Goal: Information Seeking & Learning: Learn about a topic

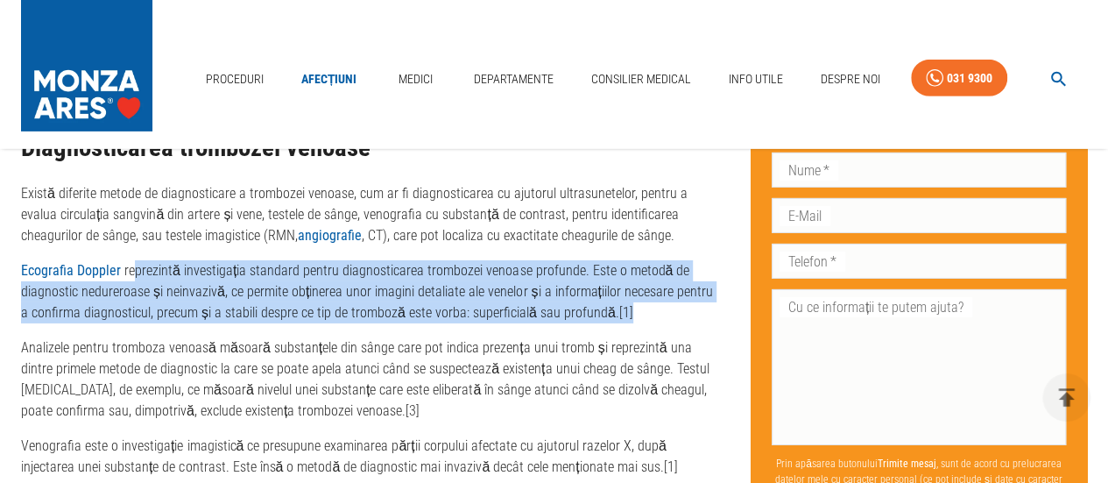
drag, startPoint x: 131, startPoint y: 271, endPoint x: 677, endPoint y: 312, distance: 548.3
click at [677, 312] on p "Ecografia Doppler reprezintă investigația standard pentru diagnosticarea trombo…" at bounding box center [372, 291] width 702 height 63
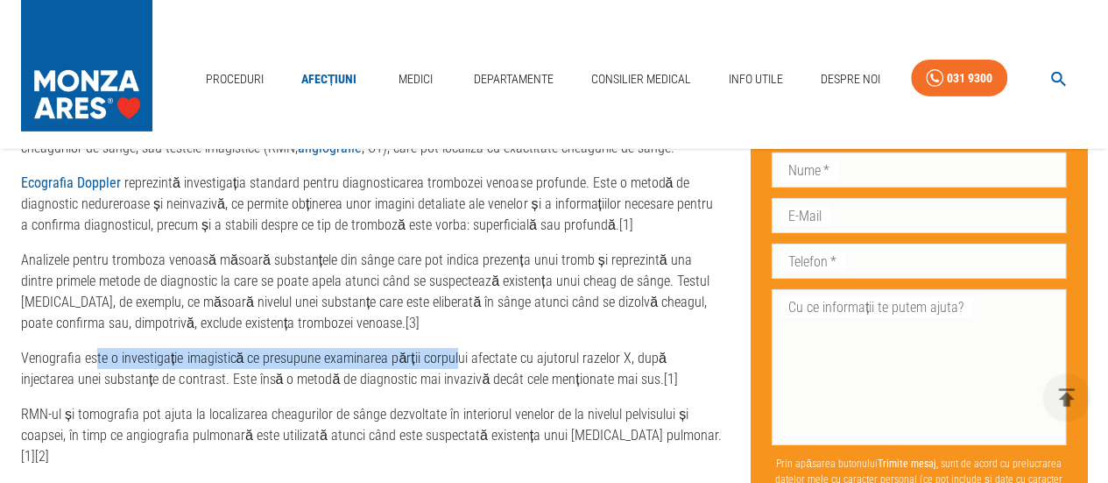
drag, startPoint x: 96, startPoint y: 364, endPoint x: 451, endPoint y: 368, distance: 354.9
click at [451, 368] on p "Venografia este o investigație imagistică ce presupune examinarea părții corpul…" at bounding box center [372, 369] width 702 height 42
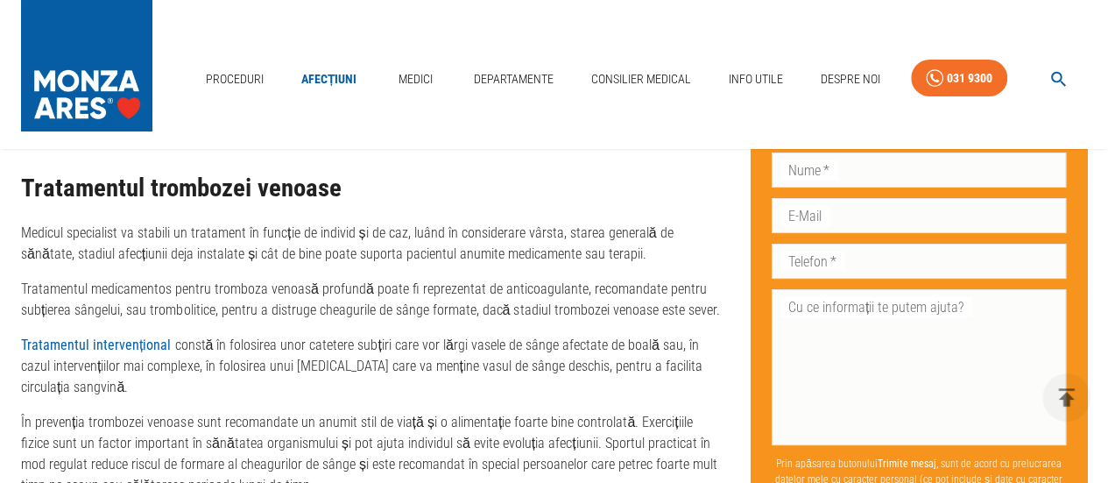
scroll to position [3242, 0]
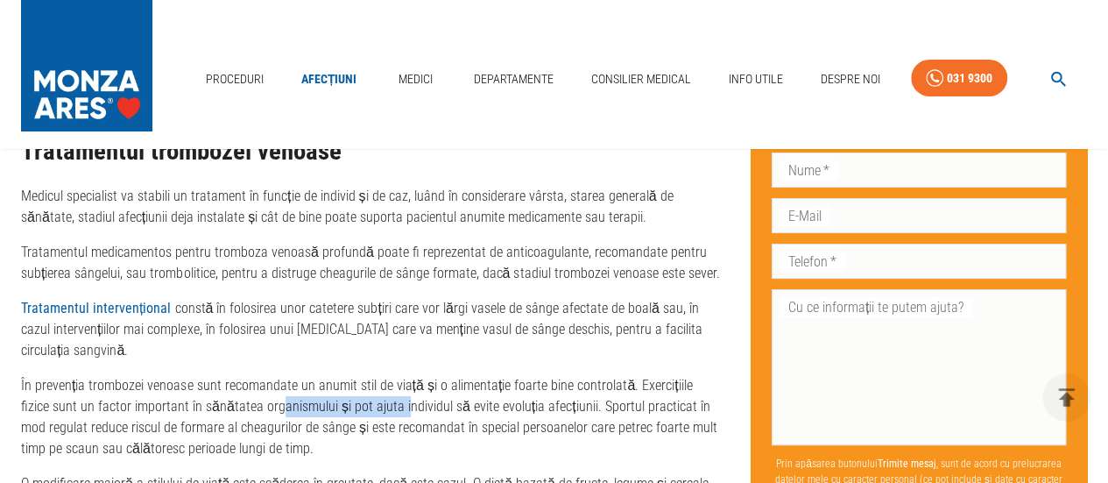
drag, startPoint x: 245, startPoint y: 362, endPoint x: 368, endPoint y: 365, distance: 122.7
click at [368, 375] on p "În prevenția trombozei venoase sunt recomandate un anumit stil de viață și o al…" at bounding box center [372, 417] width 702 height 84
drag, startPoint x: 517, startPoint y: 363, endPoint x: 582, endPoint y: 362, distance: 64.8
click at [582, 375] on p "În prevenția trombozei venoase sunt recomandate un anumit stil de viață și o al…" at bounding box center [372, 417] width 702 height 84
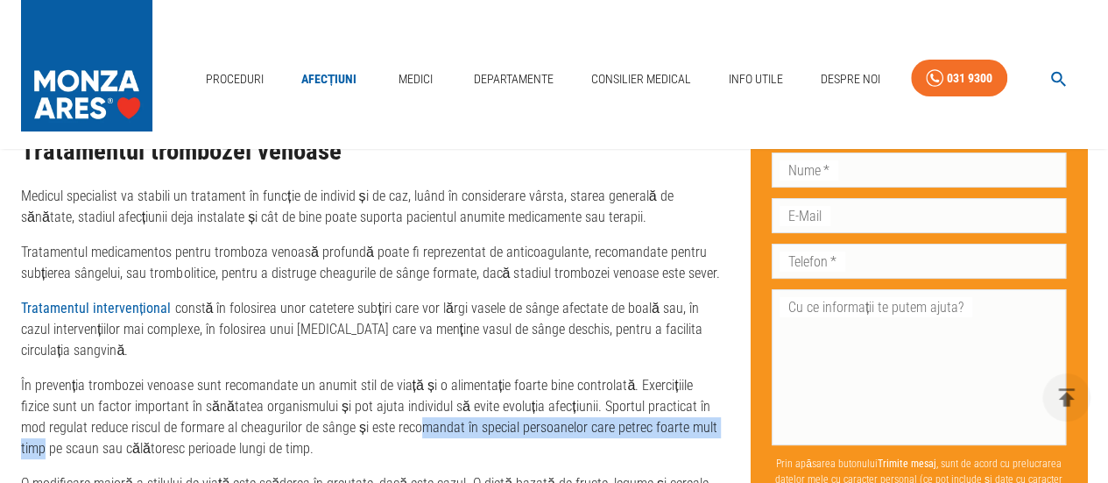
drag, startPoint x: 393, startPoint y: 387, endPoint x: 713, endPoint y: 383, distance: 320.7
click at [713, 383] on p "În prevenția trombozei venoase sunt recomandate un anumit stil de viață și o al…" at bounding box center [372, 417] width 702 height 84
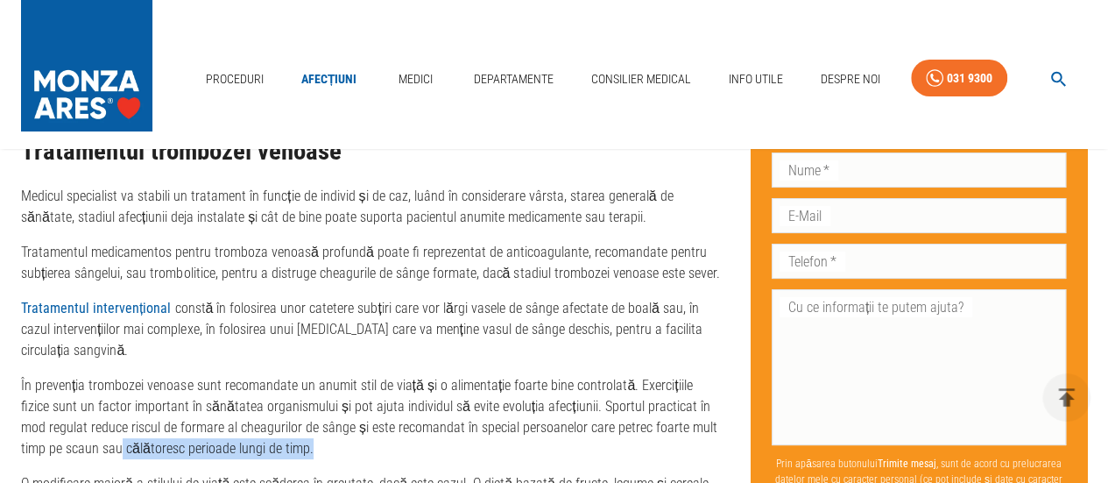
drag, startPoint x: 94, startPoint y: 403, endPoint x: 352, endPoint y: 414, distance: 258.7
click at [352, 414] on p "În prevenția trombozei venoase sunt recomandate un anumit stil de viață și o al…" at bounding box center [372, 417] width 702 height 84
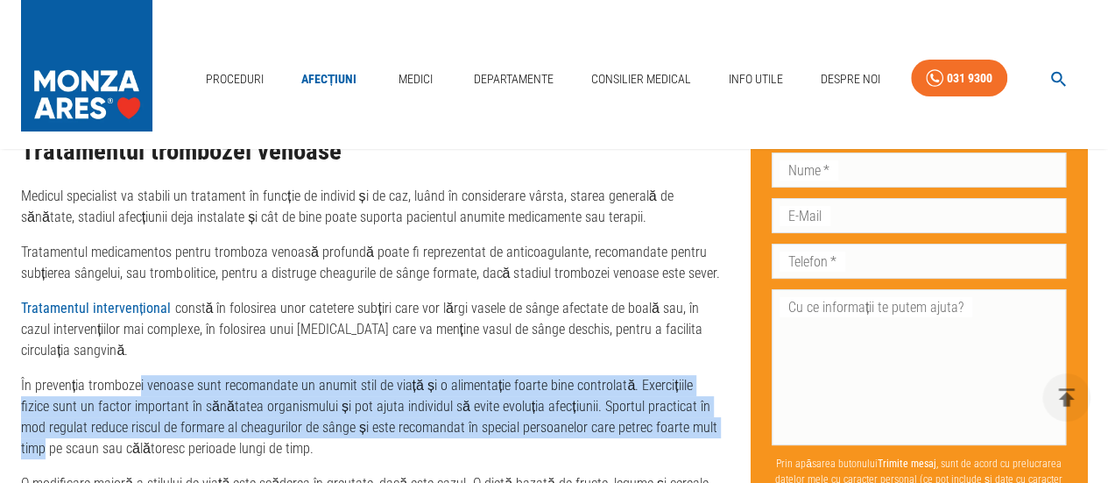
drag, startPoint x: 137, startPoint y: 338, endPoint x: 708, endPoint y: 379, distance: 572.8
click at [708, 379] on p "În prevenția trombozei venoase sunt recomandate un anumit stil de viață și o al…" at bounding box center [372, 417] width 702 height 84
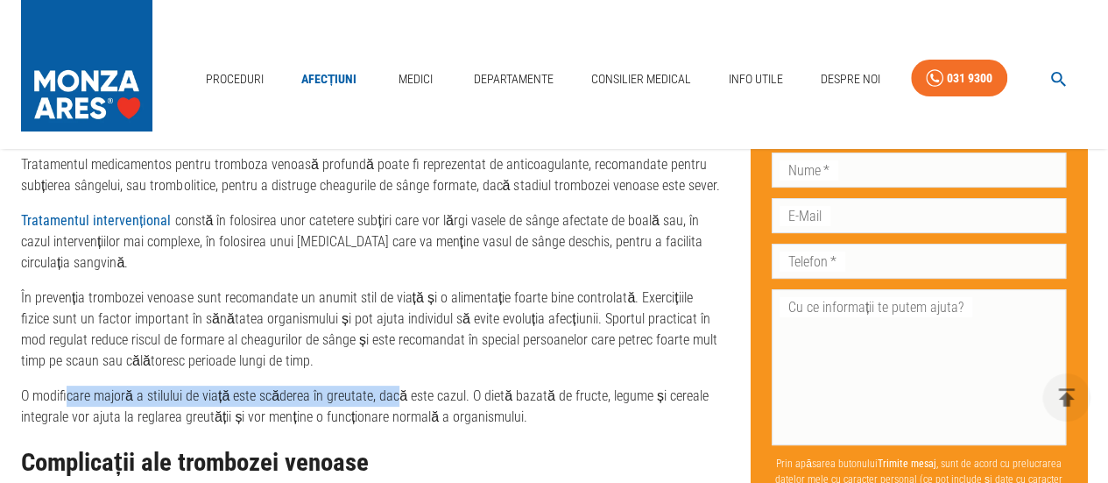
drag, startPoint x: 65, startPoint y: 346, endPoint x: 392, endPoint y: 357, distance: 327.0
click at [392, 386] on p "O modificare majoră a stilului de viață este scăderea în greutate, dacă este ca…" at bounding box center [372, 407] width 702 height 42
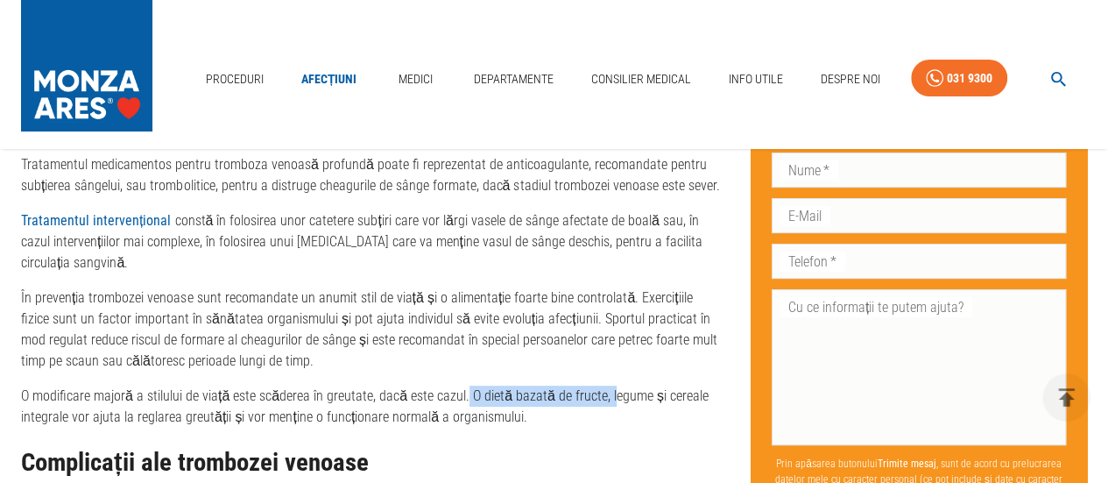
drag, startPoint x: 459, startPoint y: 350, endPoint x: 600, endPoint y: 351, distance: 141.1
click at [600, 386] on p "O modificare majoră a stilului de viață este scăderea în greutate, dacă este ca…" at bounding box center [372, 407] width 702 height 42
click at [615, 386] on p "O modificare majoră a stilului de viață este scăderea în greutate, dacă este ca…" at bounding box center [372, 407] width 702 height 42
click at [582, 386] on p "O modificare majoră a stilului de viață este scăderea în greutate, dacă este ca…" at bounding box center [372, 407] width 702 height 42
drag, startPoint x: 482, startPoint y: 351, endPoint x: 691, endPoint y: 357, distance: 209.5
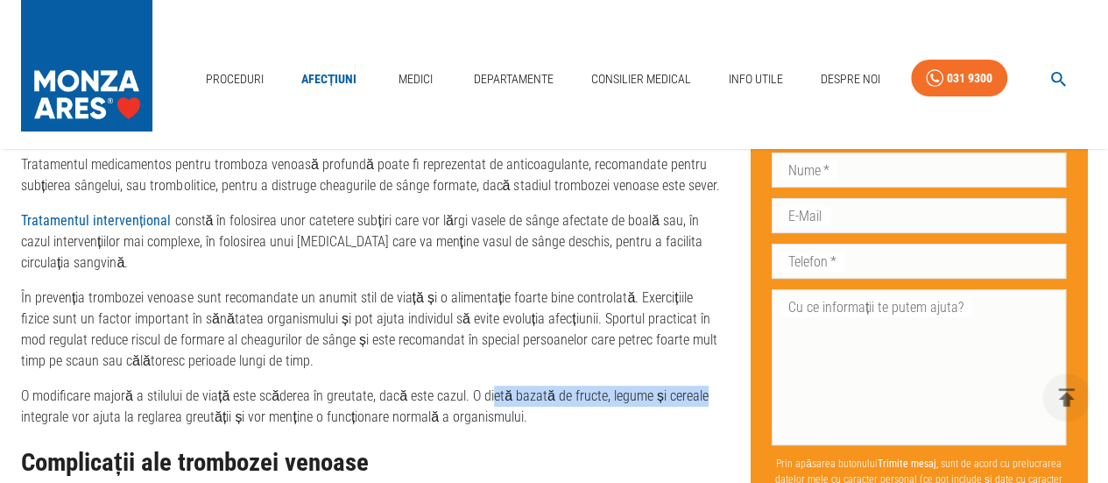
click at [691, 386] on p "O modificare majoră a stilului de viață este scăderea în greutate, dacă este ca…" at bounding box center [372, 407] width 702 height 42
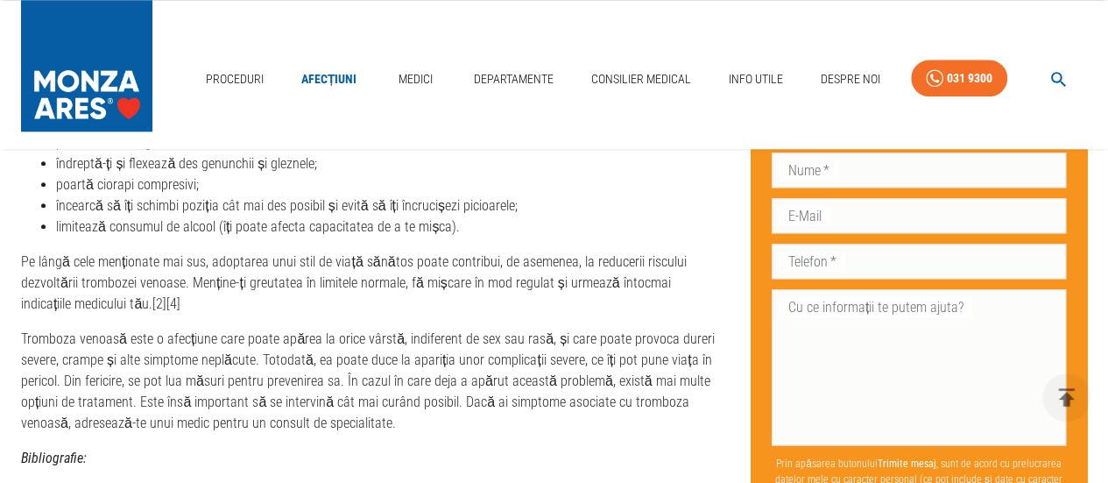
scroll to position [4294, 0]
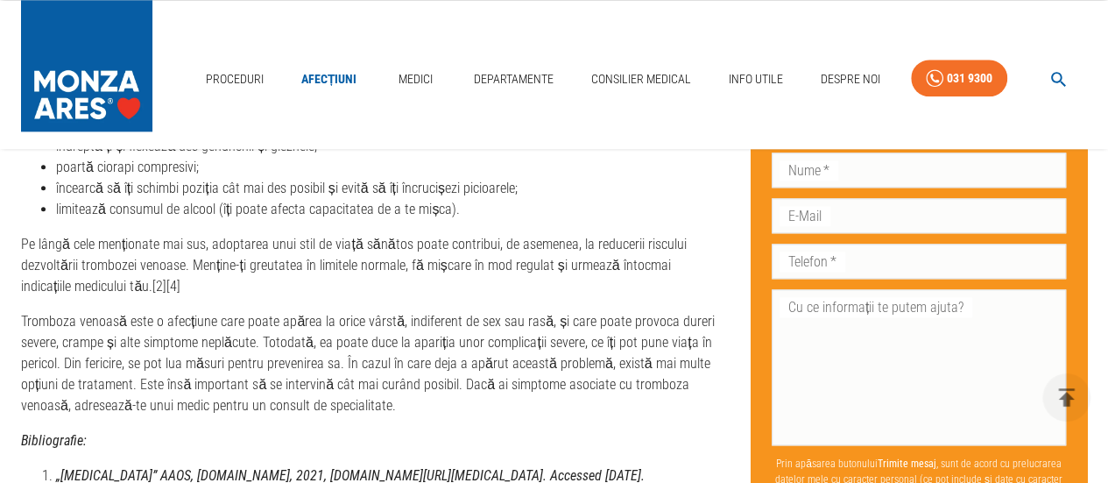
drag, startPoint x: 63, startPoint y: 281, endPoint x: 655, endPoint y: 375, distance: 598.9
